Goal: Task Accomplishment & Management: Manage account settings

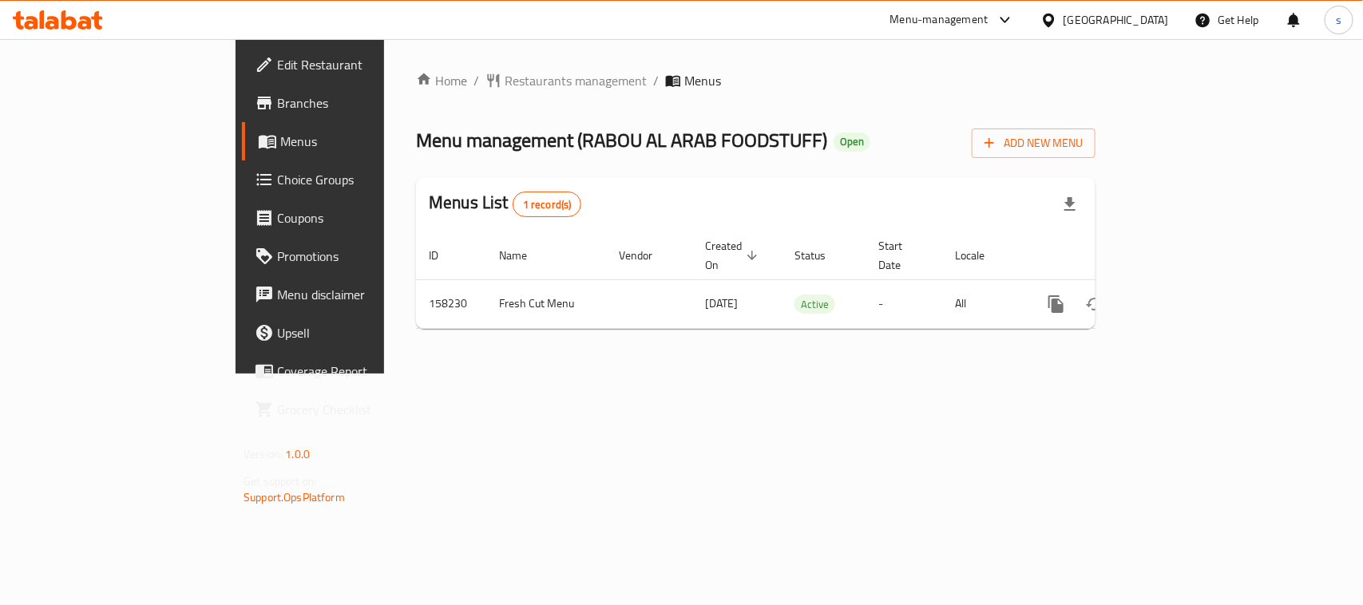
click at [1057, 18] on icon at bounding box center [1049, 20] width 17 height 17
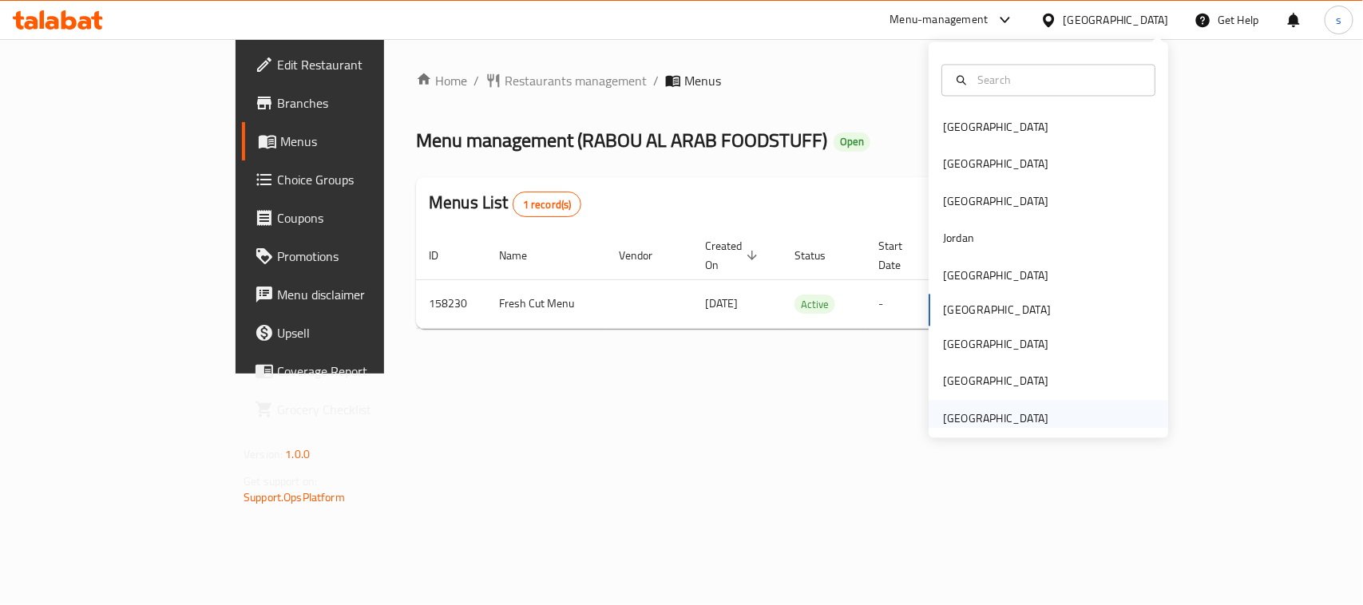
click at [977, 418] on div "[GEOGRAPHIC_DATA]" at bounding box center [995, 419] width 105 height 18
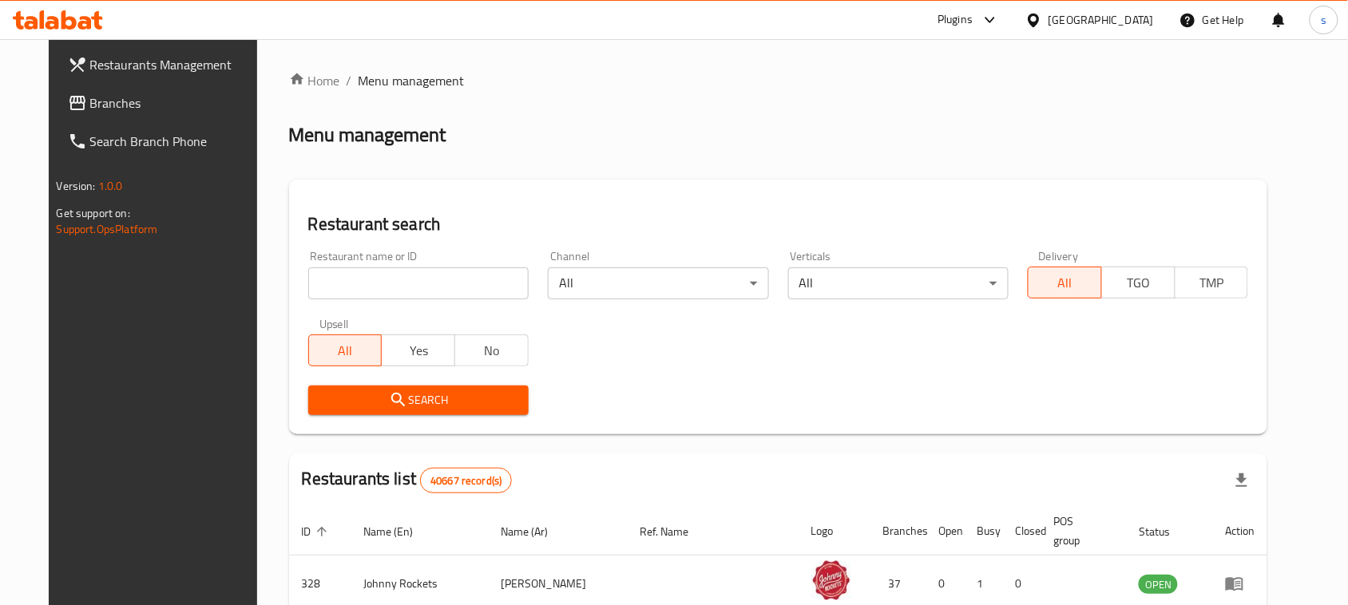
click at [90, 100] on span "Branches" at bounding box center [175, 102] width 171 height 19
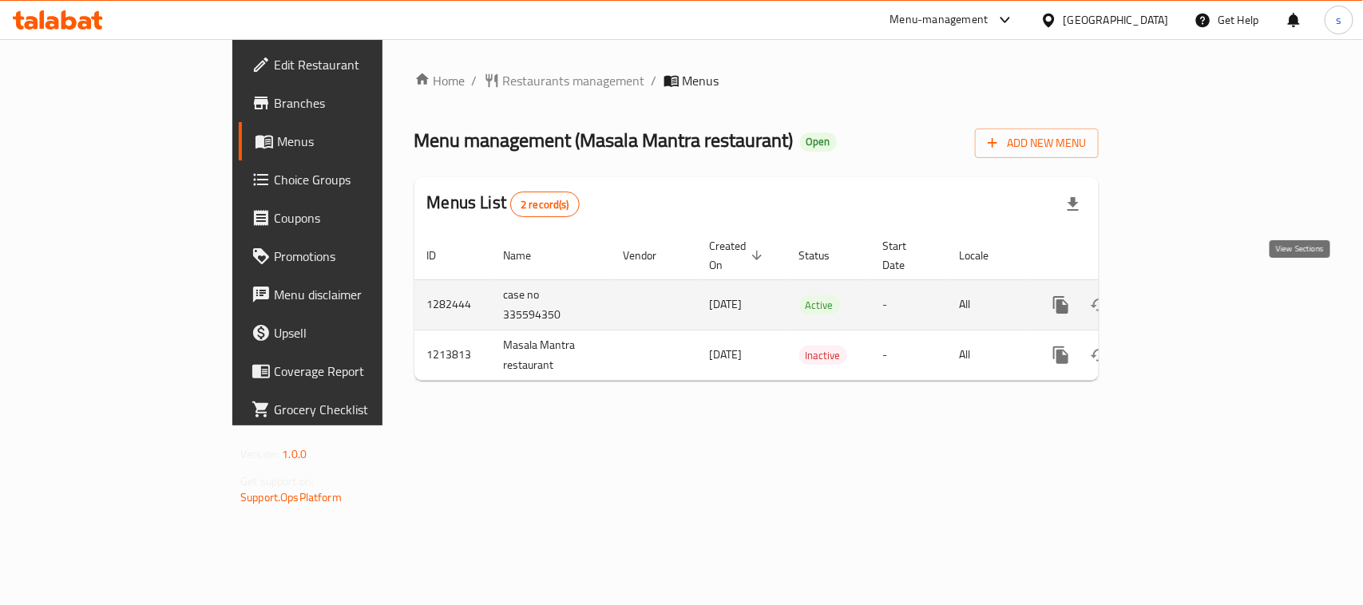
click at [1184, 298] on icon "enhanced table" at bounding box center [1176, 305] width 14 height 14
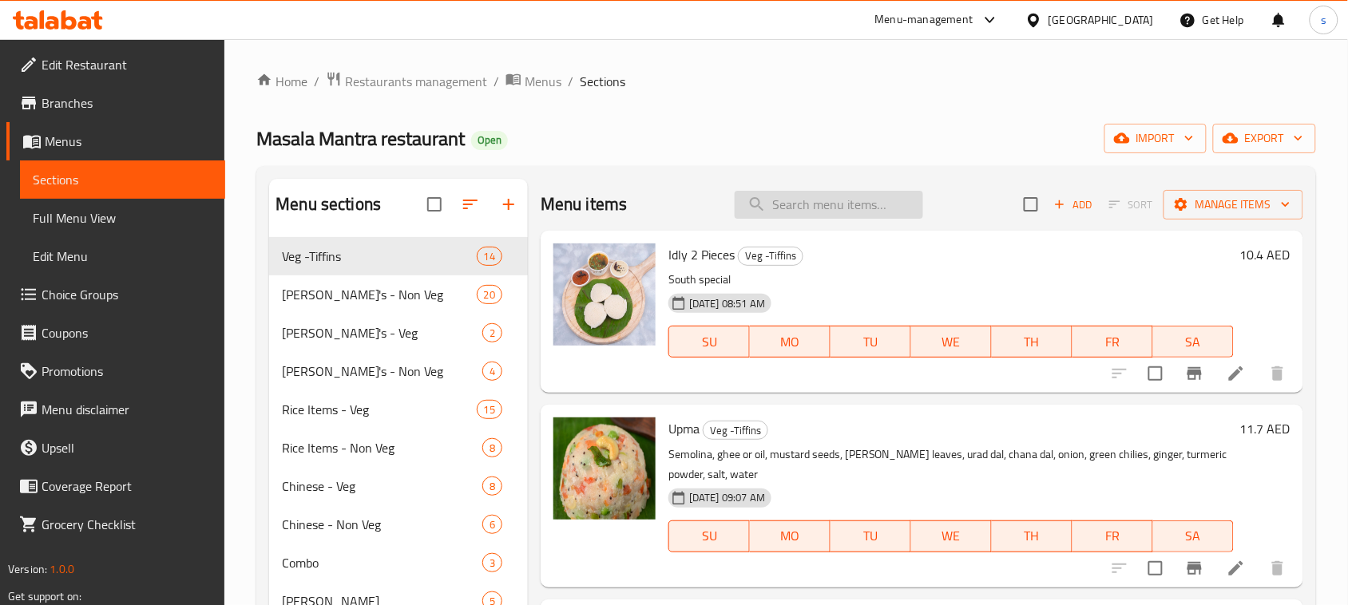
click at [804, 217] on input "search" at bounding box center [829, 205] width 188 height 28
paste input "Chicken Biryani Combo"
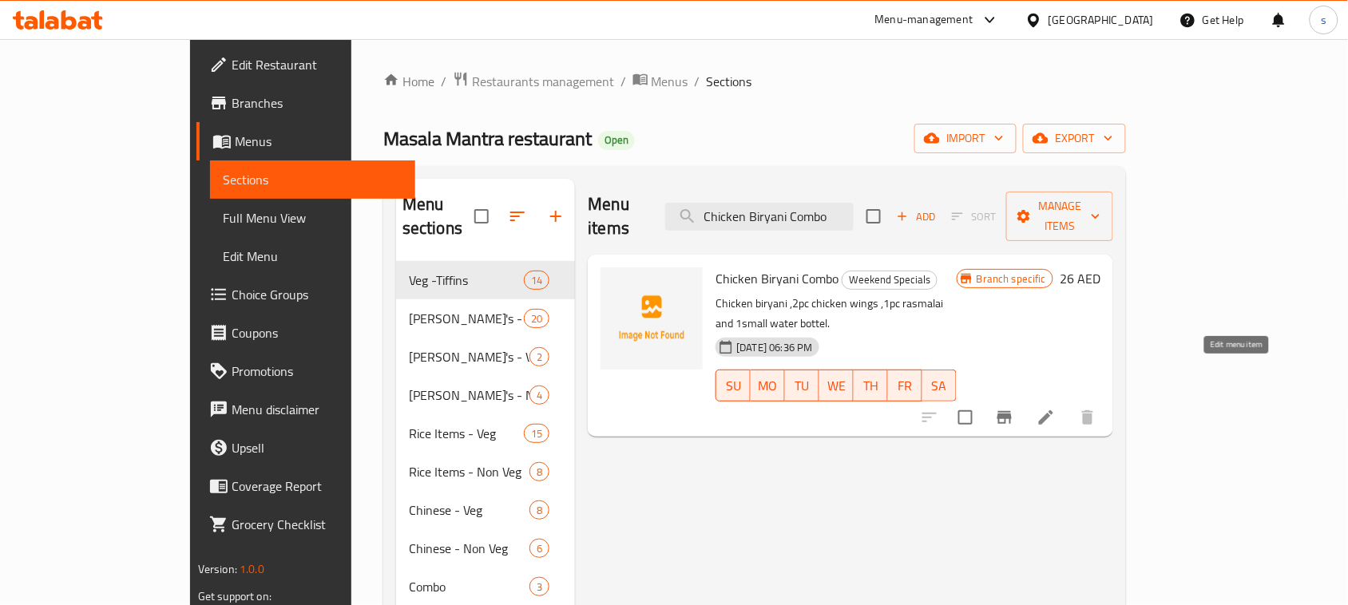
type input "Chicken Biryani Combo"
click at [1056, 408] on icon at bounding box center [1046, 417] width 19 height 19
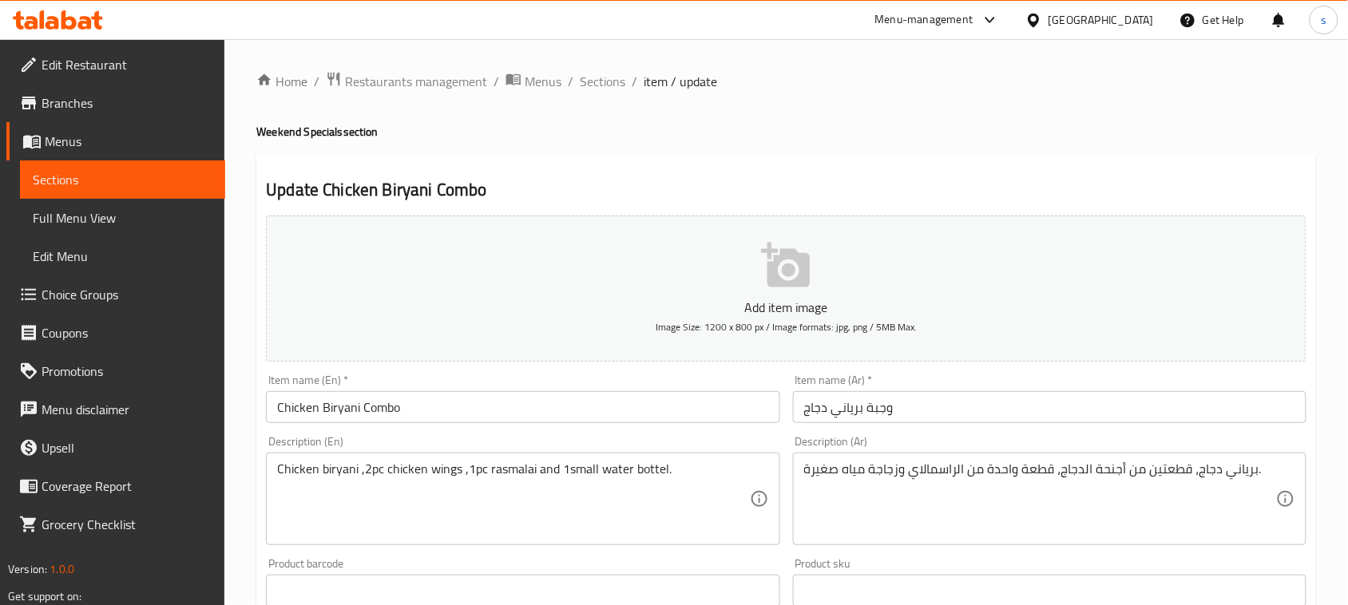
click at [97, 177] on span "Sections" at bounding box center [123, 179] width 180 height 19
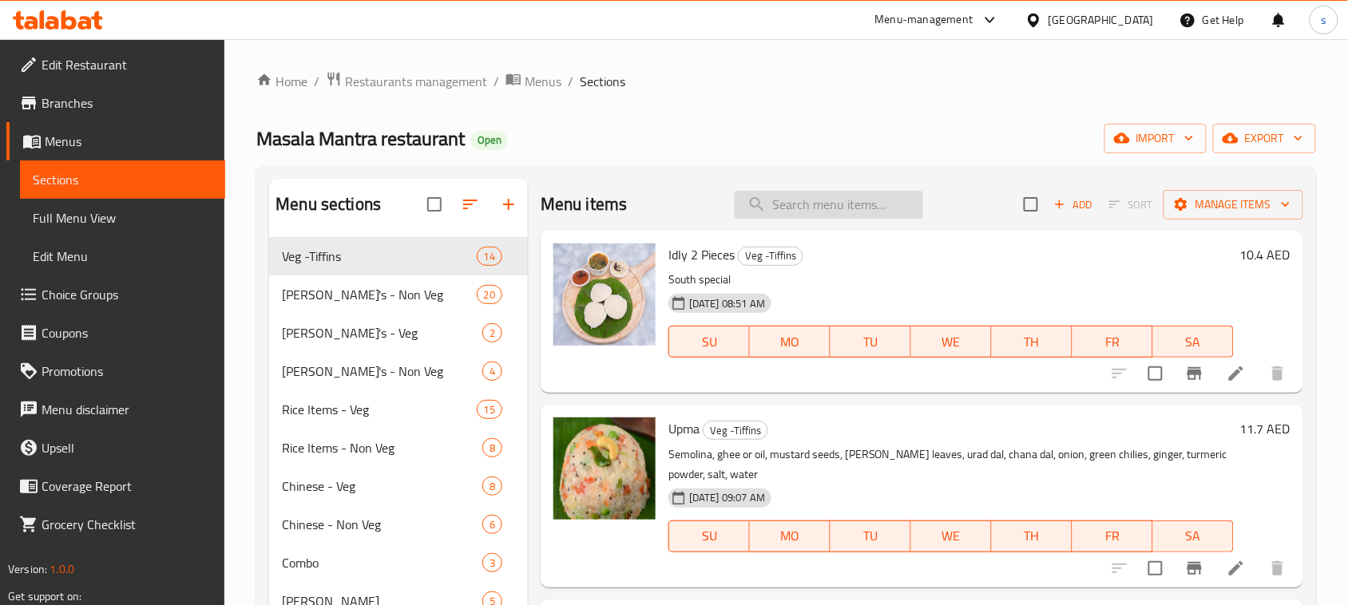
click at [820, 209] on input "search" at bounding box center [829, 205] width 188 height 28
paste input "Chicken Biryani Combo"
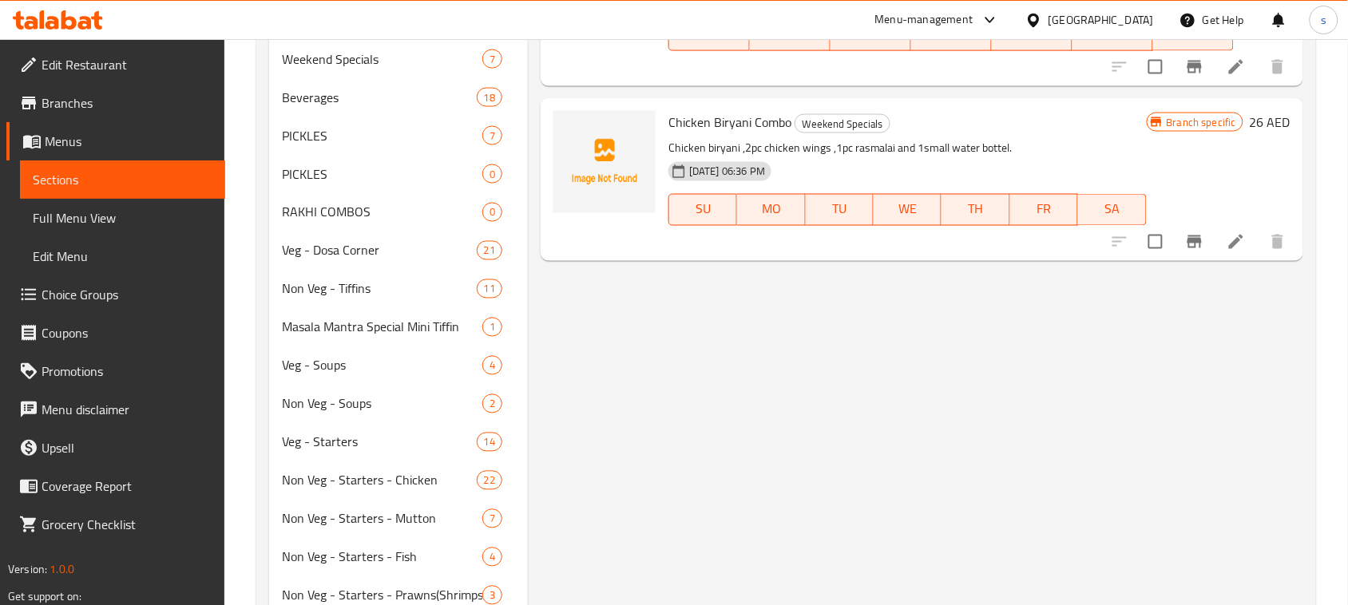
scroll to position [699, 0]
type input "Chicken Biryani"
